Goal: Information Seeking & Learning: Learn about a topic

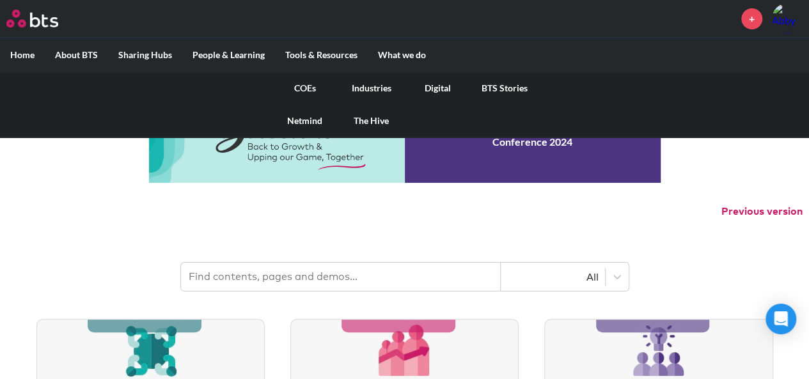
click at [308, 86] on link "COEs" at bounding box center [305, 88] width 67 height 33
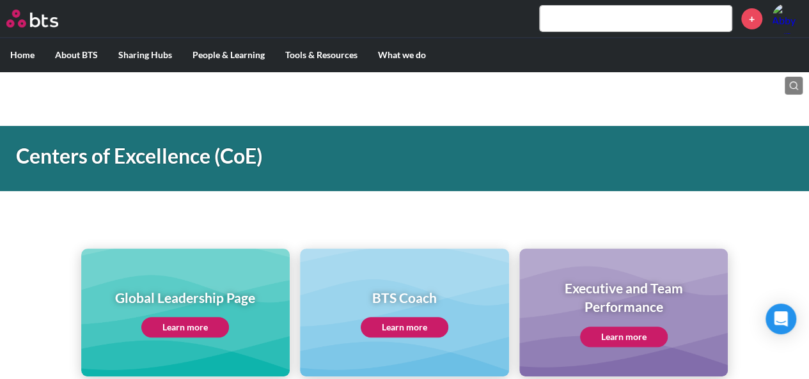
drag, startPoint x: 0, startPoint y: 0, endPoint x: 692, endPoint y: 153, distance: 708.7
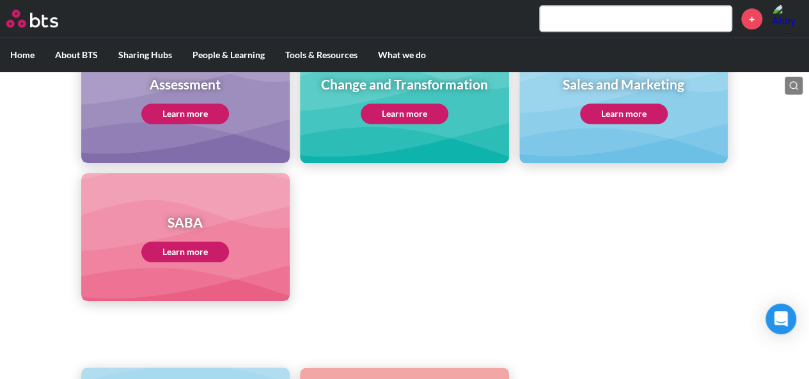
scroll to position [608, 0]
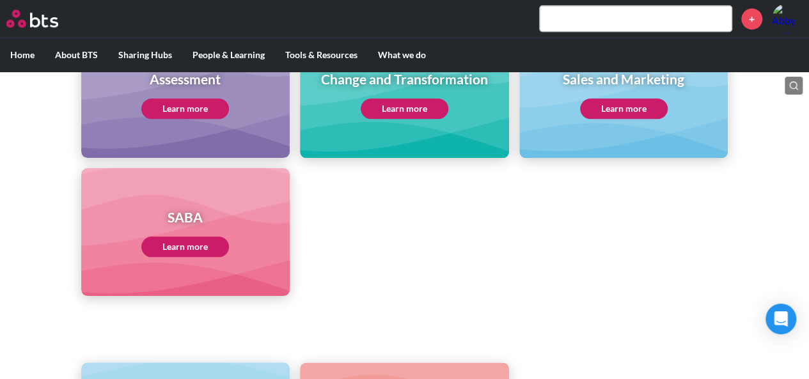
click at [192, 251] on link "Learn more" at bounding box center [185, 247] width 88 height 20
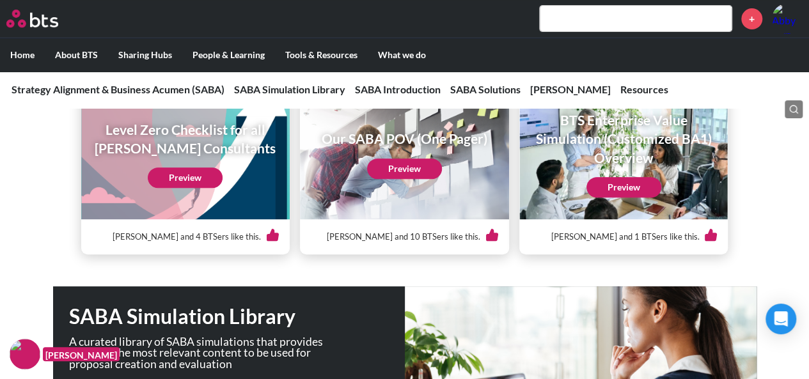
scroll to position [162, 0]
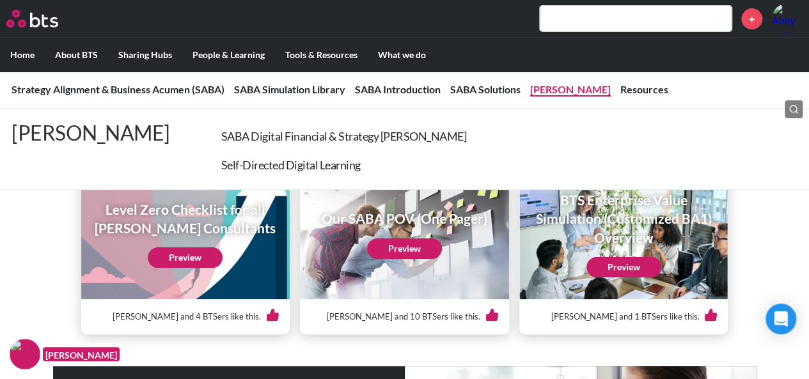
click at [545, 91] on link "Sims" at bounding box center [570, 89] width 81 height 12
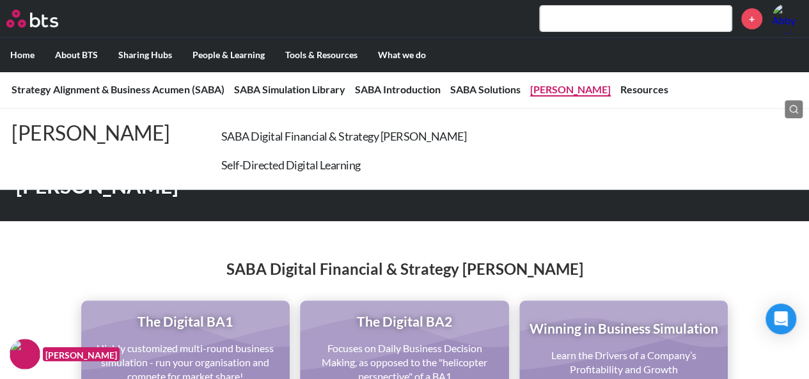
scroll to position [2631, 0]
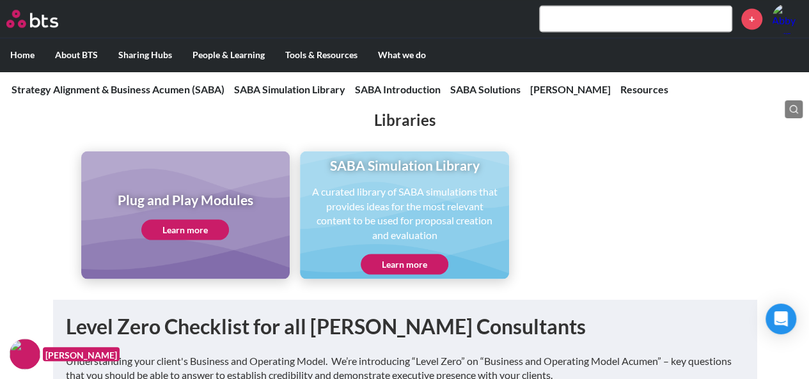
scroll to position [3578, 0]
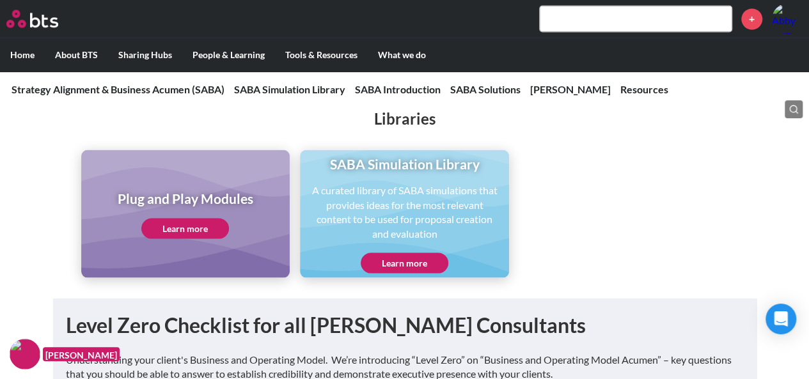
click at [402, 271] on link "Learn more" at bounding box center [405, 263] width 88 height 20
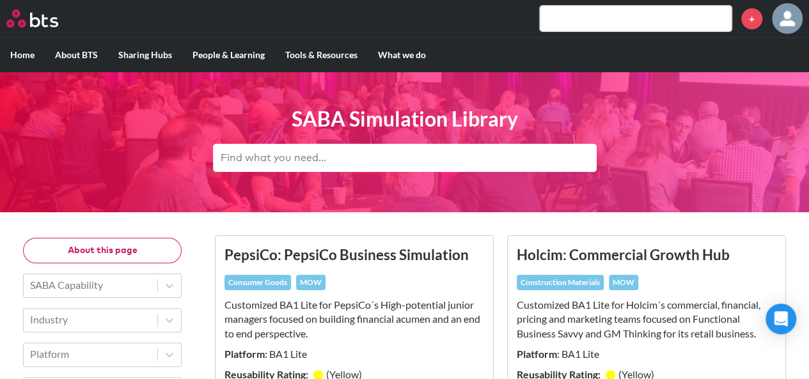
click at [593, 35] on div "MENU +" at bounding box center [404, 19] width 809 height 38
click at [581, 20] on input "text" at bounding box center [636, 19] width 192 height 26
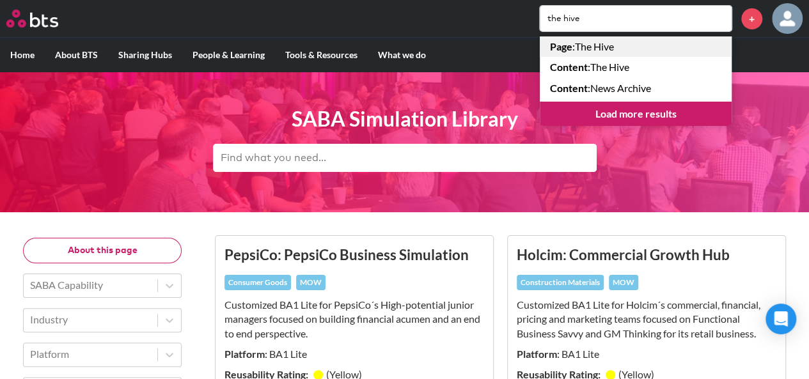
type input "the hive"
click at [586, 47] on link "Page : The Hive" at bounding box center [636, 46] width 192 height 20
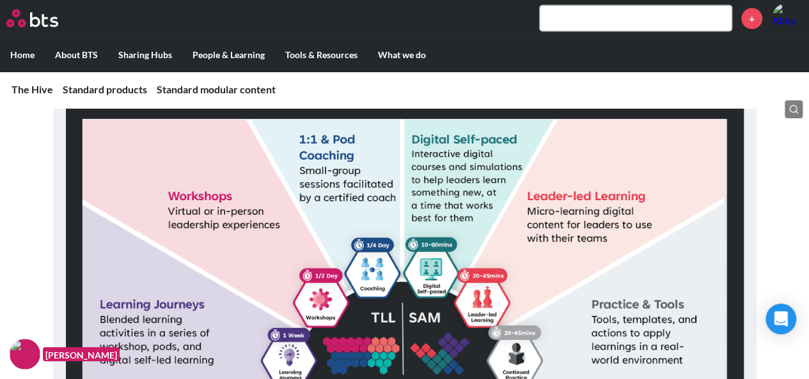
scroll to position [1334, 0]
